Goal: Subscribe to service/newsletter

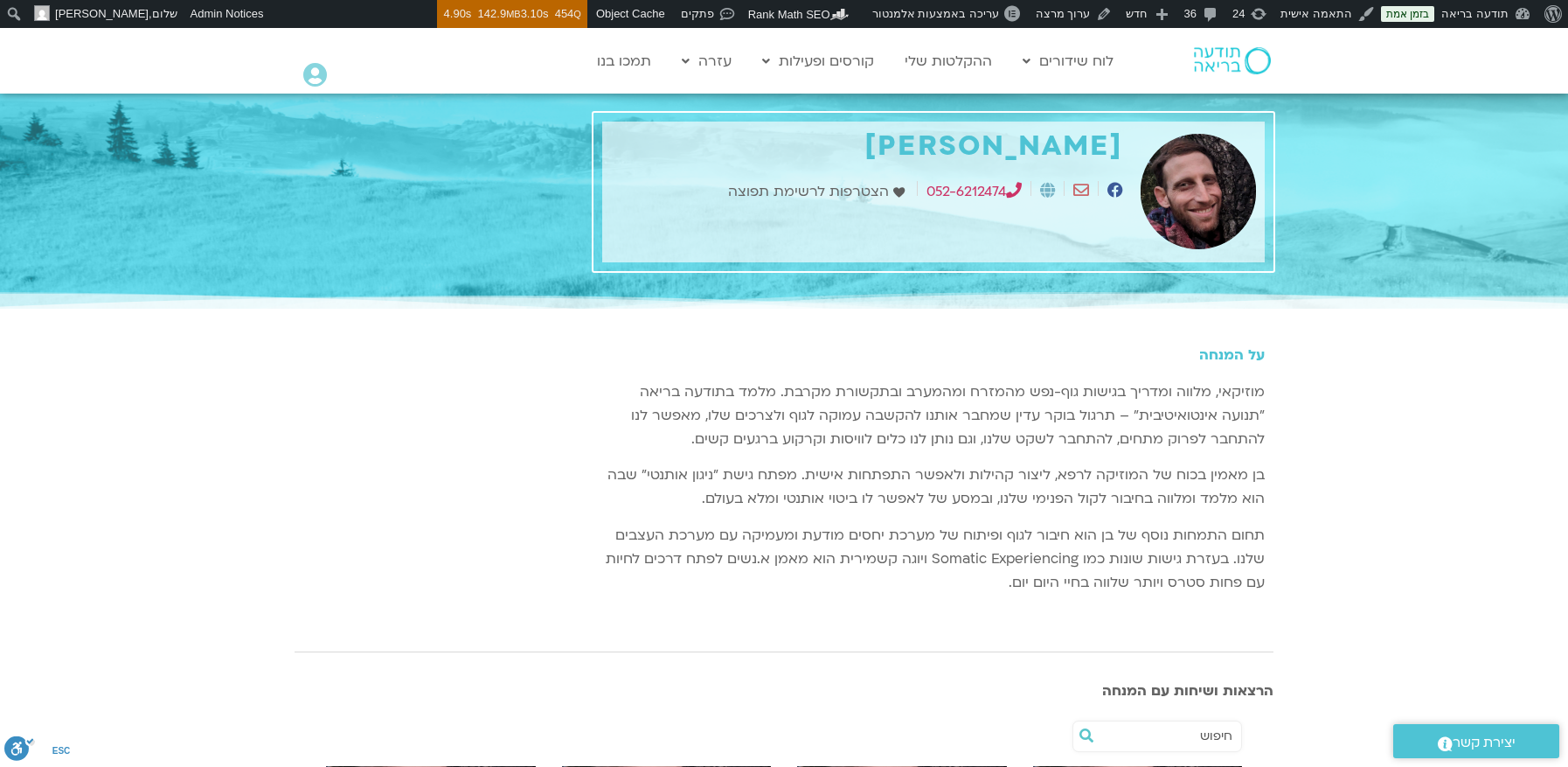
click at [857, 194] on span "הצטרפות לרשימת תפוצה" at bounding box center [810, 192] width 165 height 24
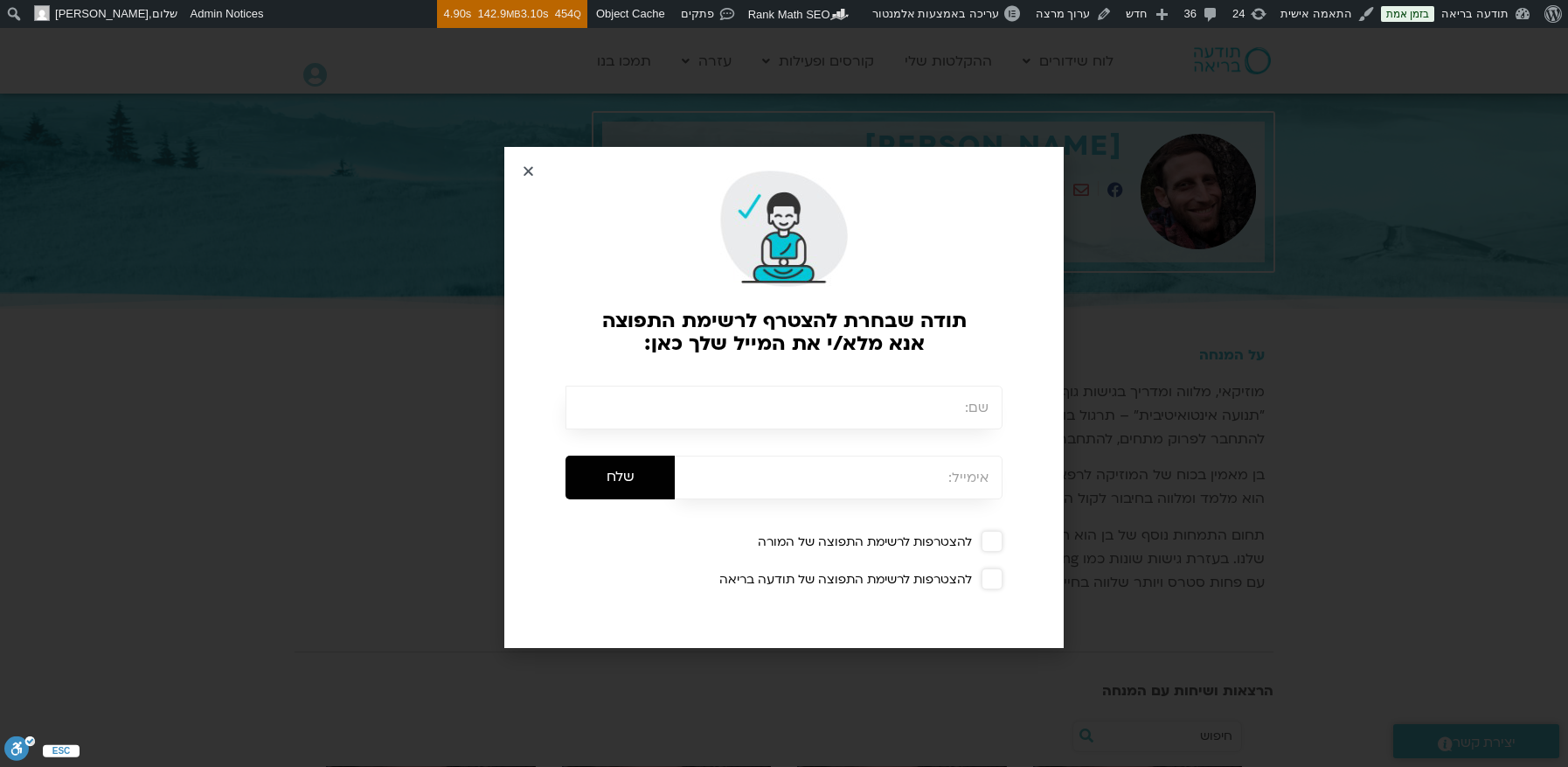
click at [998, 545] on span at bounding box center [992, 540] width 21 height 21
click at [901, 394] on input "text" at bounding box center [784, 408] width 437 height 44
type input "[PERSON_NAME]"
click at [905, 481] on input "email" at bounding box center [838, 477] width 328 height 44
type input "[EMAIL_ADDRESS][DOMAIN_NAME]"
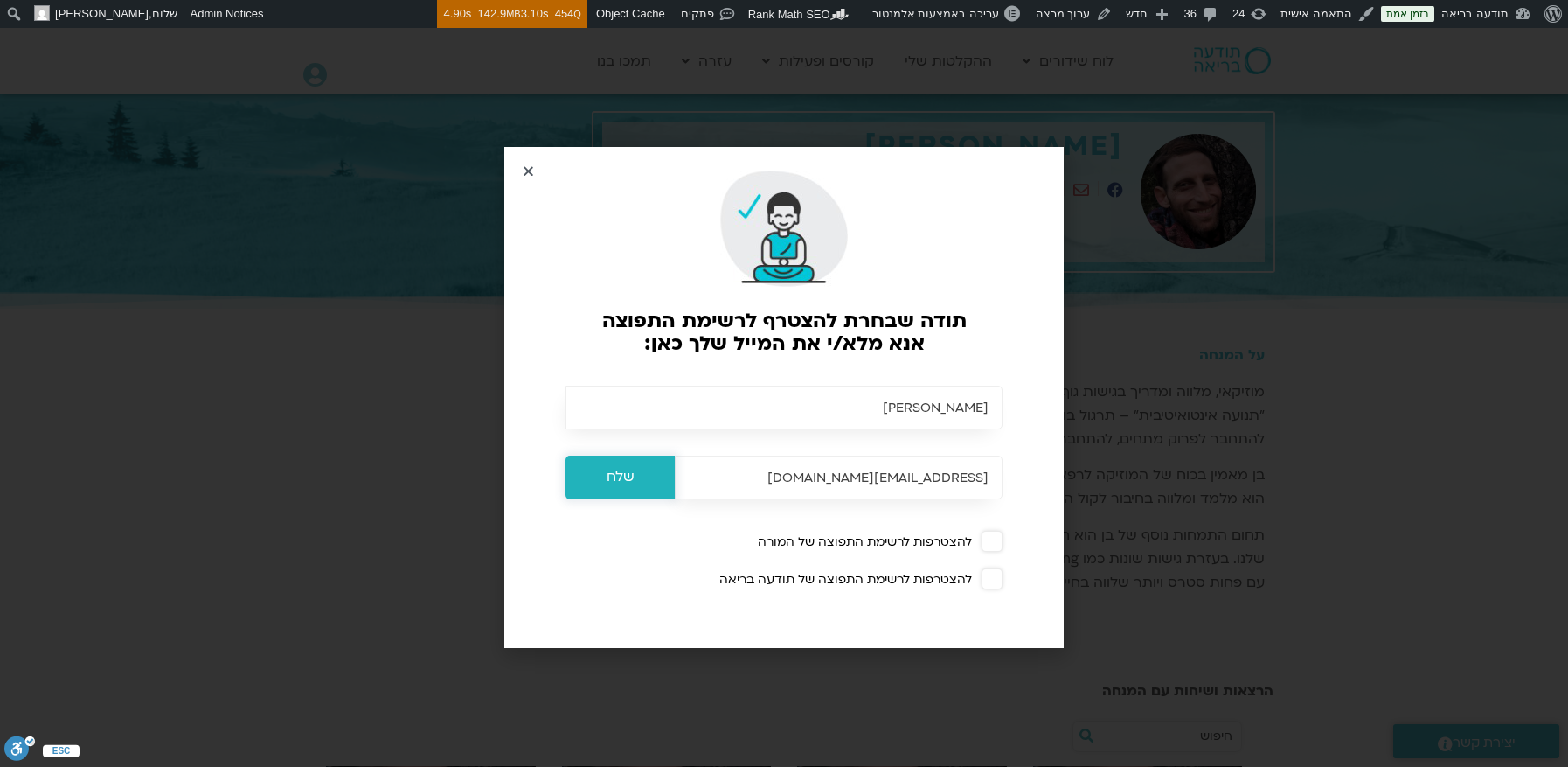
click at [622, 495] on input "שלח" at bounding box center [620, 477] width 109 height 44
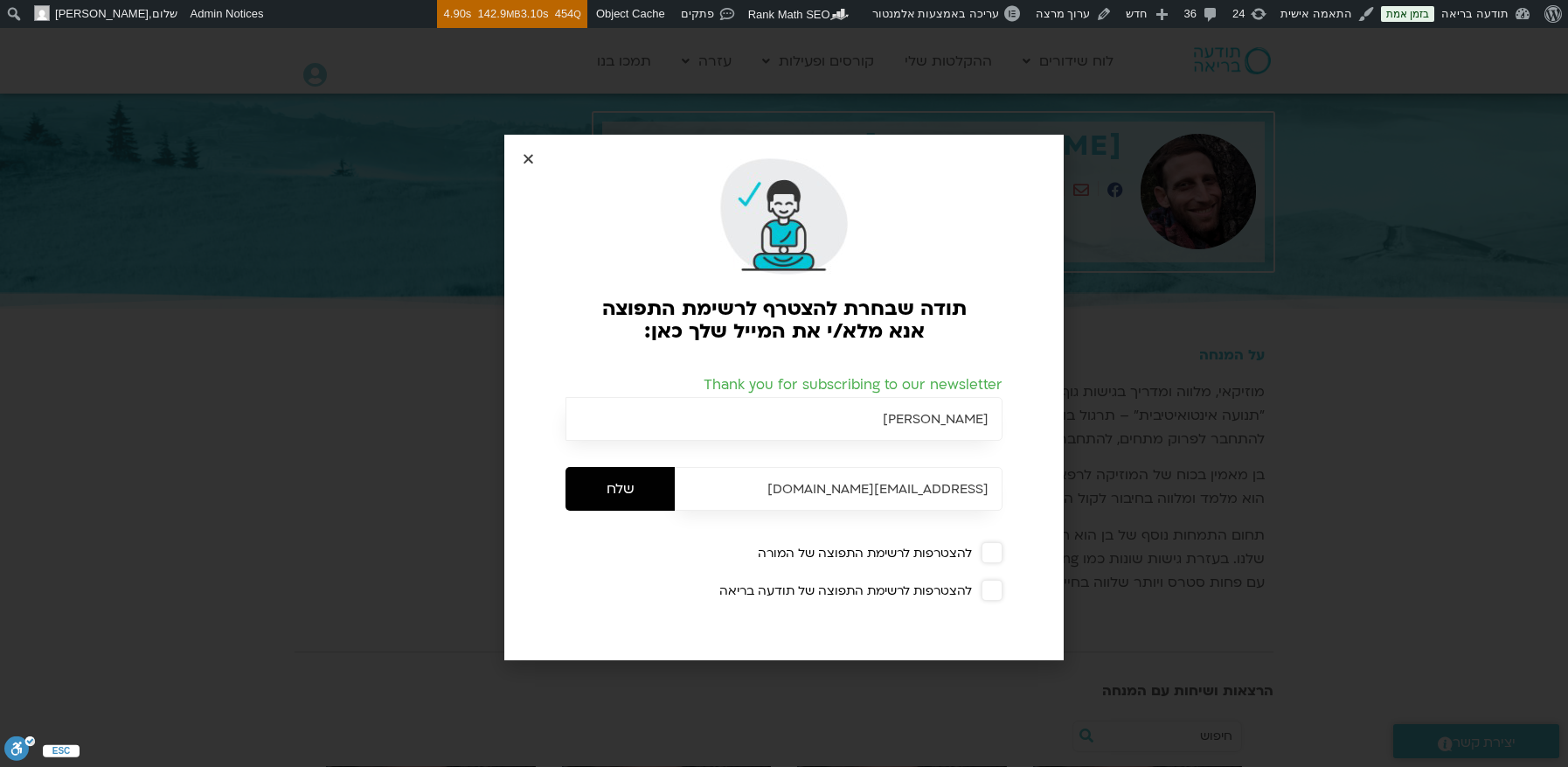
click at [529, 156] on icon "Close" at bounding box center [527, 158] width 13 height 13
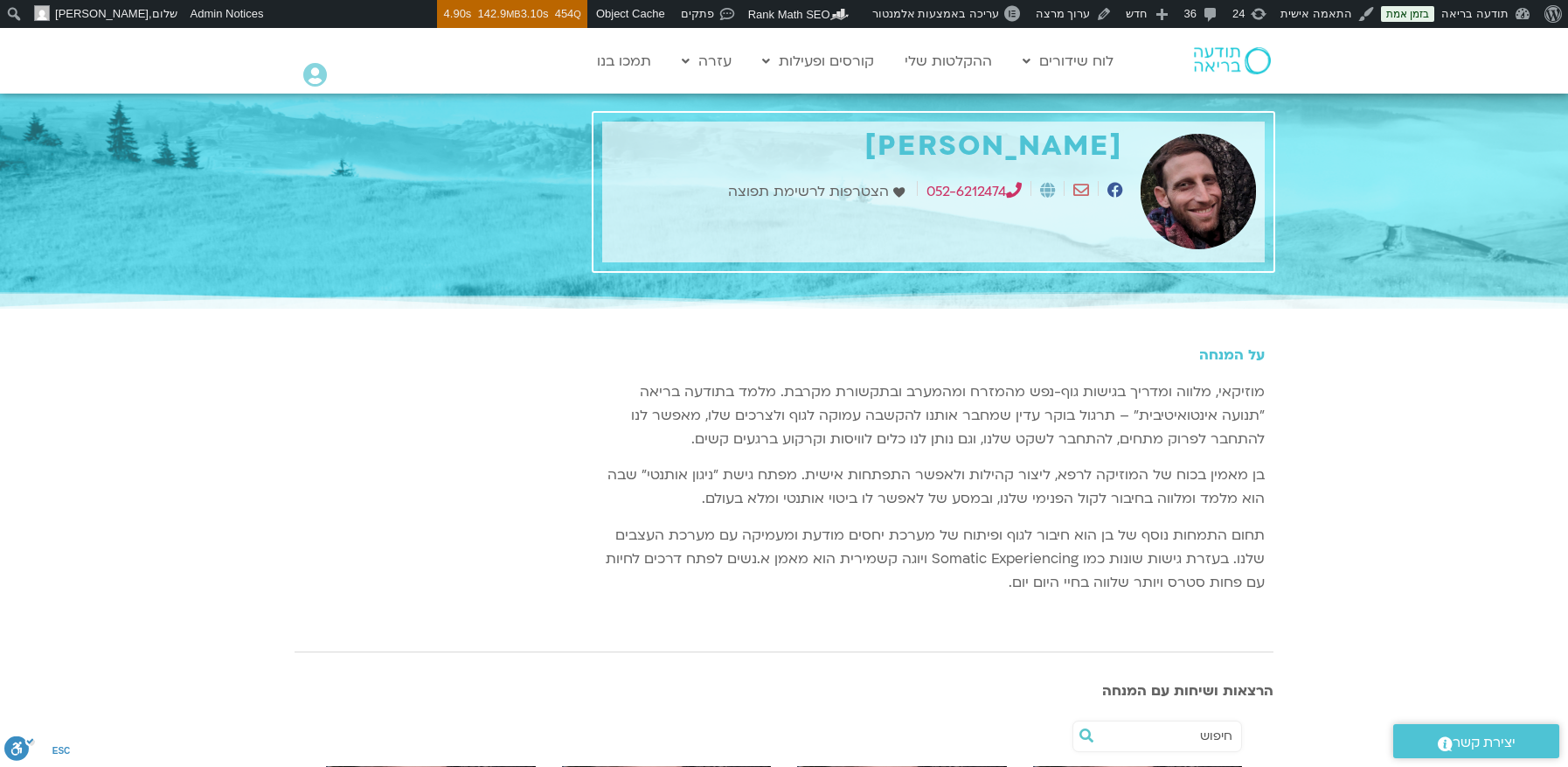
click at [1046, 185] on icon at bounding box center [1047, 190] width 15 height 16
